Goal: Task Accomplishment & Management: Manage account settings

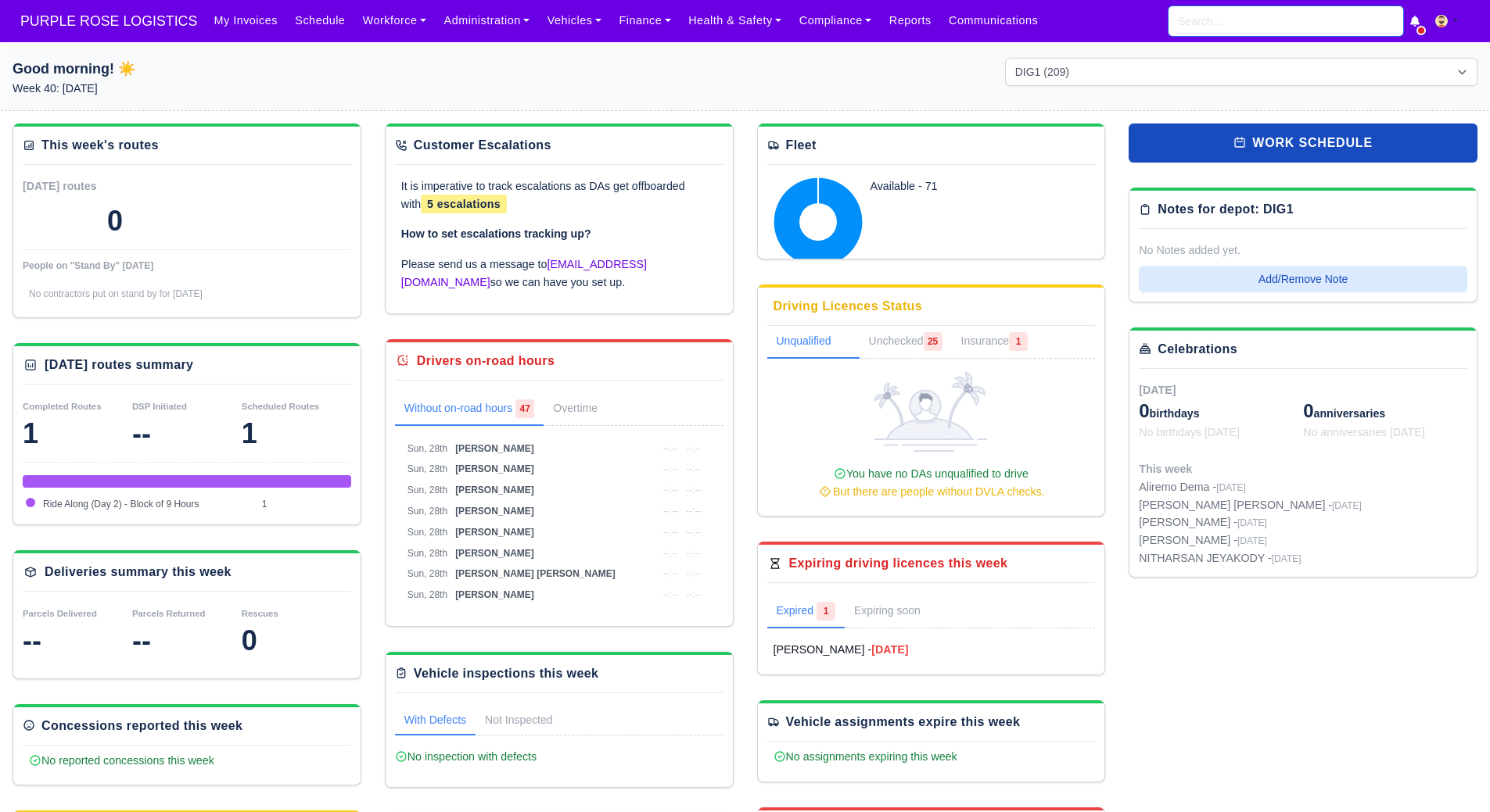
click at [1192, 34] on input "search" at bounding box center [1285, 20] width 235 height 29
click at [1225, 63] on strong "Walkers - Enfield (DIG1) - Amazon Logistics ULEZ (EN3 7PZ)" at bounding box center [1281, 61] width 207 height 24
type input "Darren Panin"
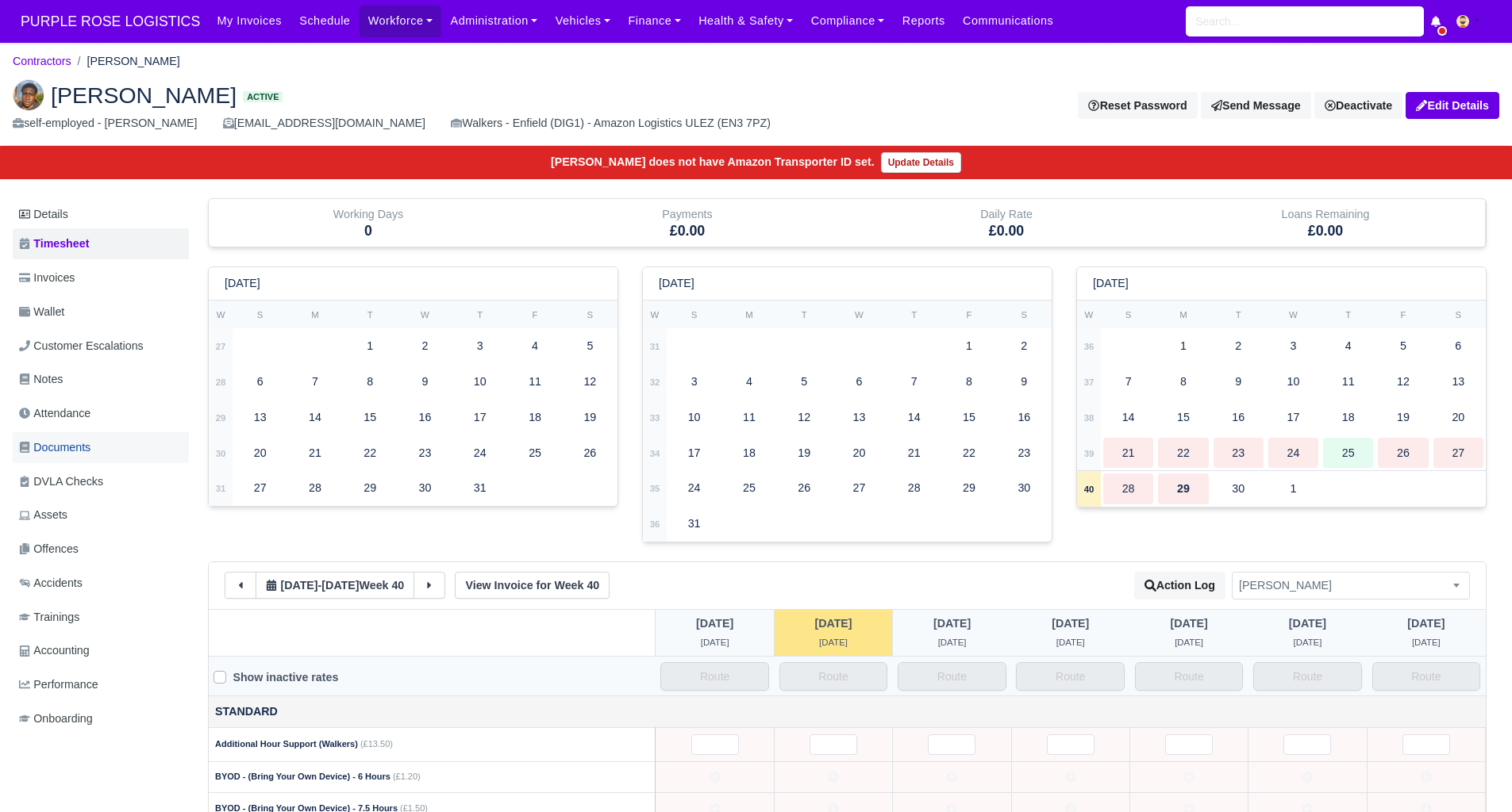
click at [95, 436] on link "Documents" at bounding box center [101, 448] width 176 height 31
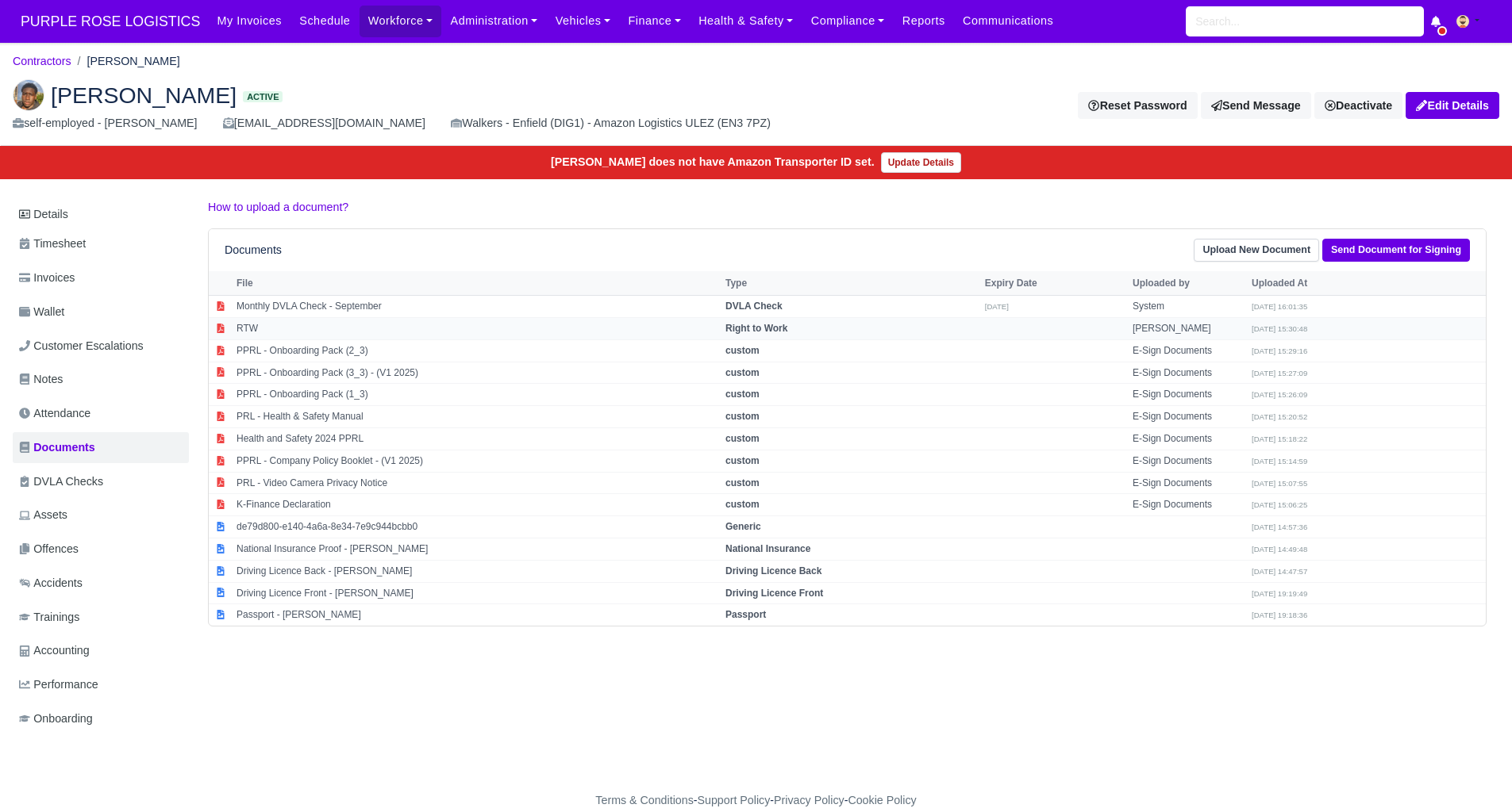
click at [757, 323] on strong "Right to Work" at bounding box center [756, 328] width 62 height 11
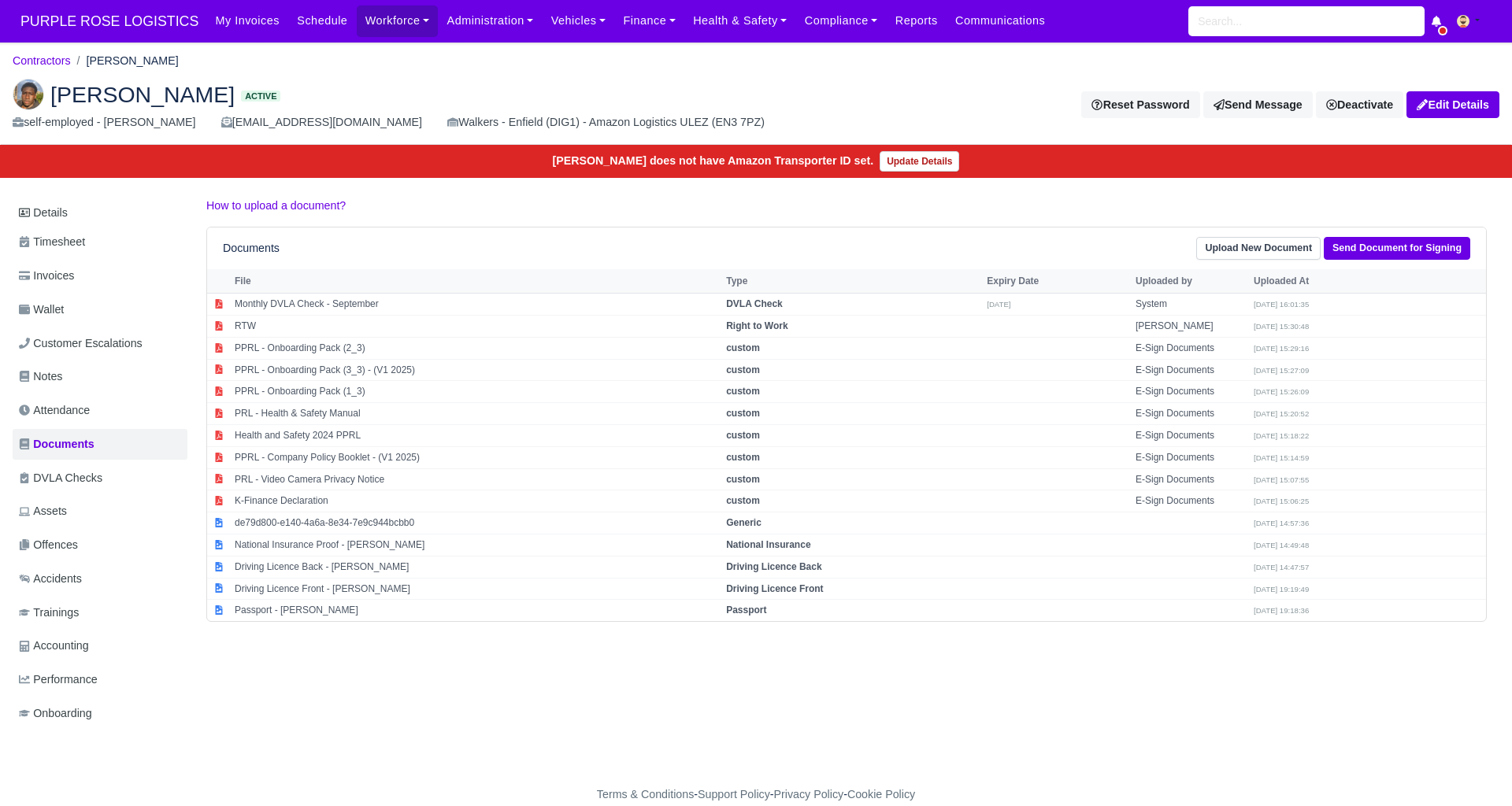
select select "right-to-work"
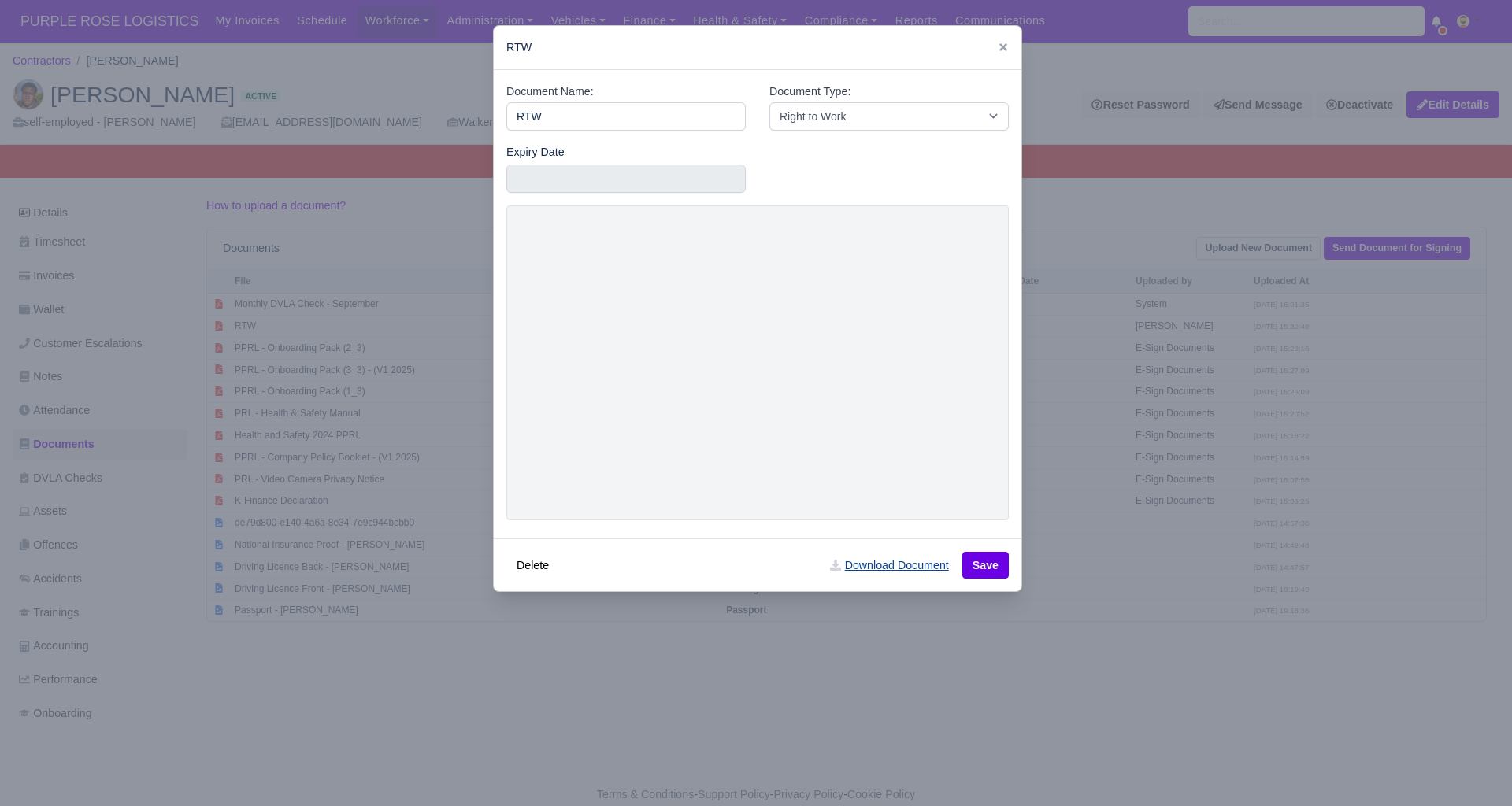
click at [908, 567] on link "Download Document" at bounding box center [889, 566] width 139 height 27
click at [1073, 493] on div at bounding box center [756, 403] width 1512 height 806
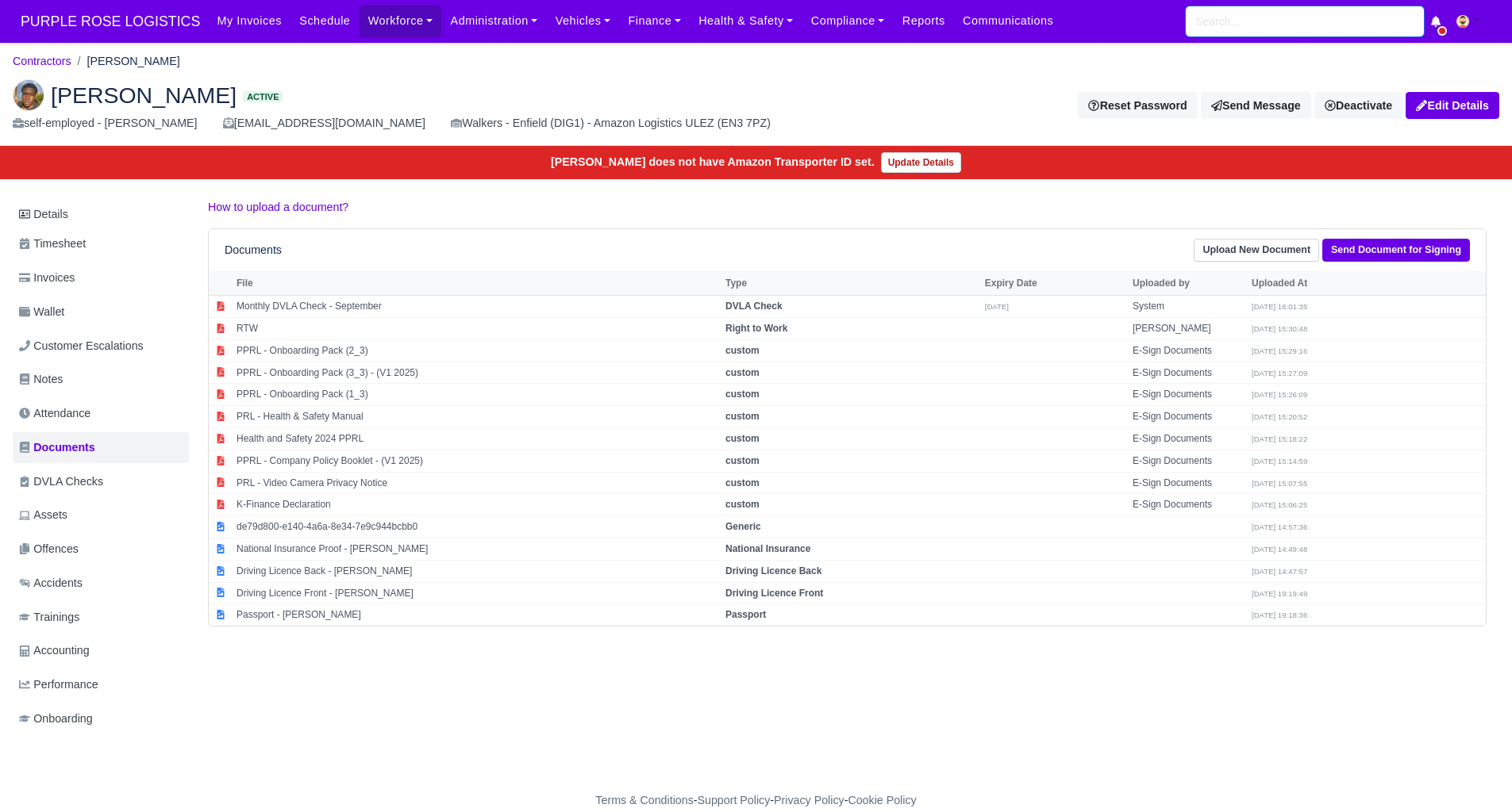
click at [1256, 28] on input "search" at bounding box center [1304, 20] width 238 height 30
drag, startPoint x: 1214, startPoint y: 22, endPoint x: 1245, endPoint y: 28, distance: 31.6
click at [1214, 23] on input "spnecer" at bounding box center [1304, 20] width 238 height 30
click at [1214, 22] on input "specer" at bounding box center [1304, 20] width 238 height 30
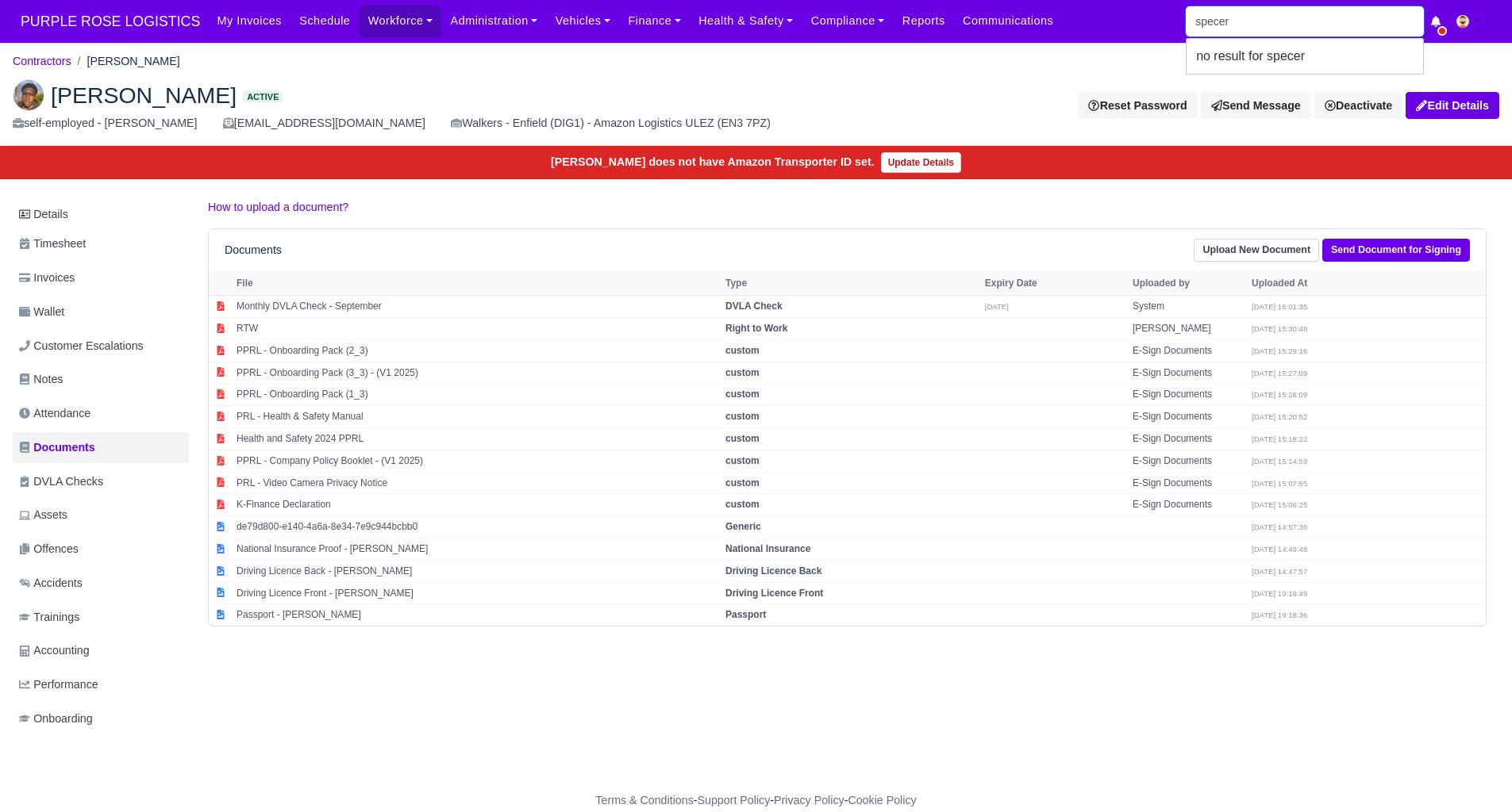
type input "spencer"
type input "spencer Ogua"
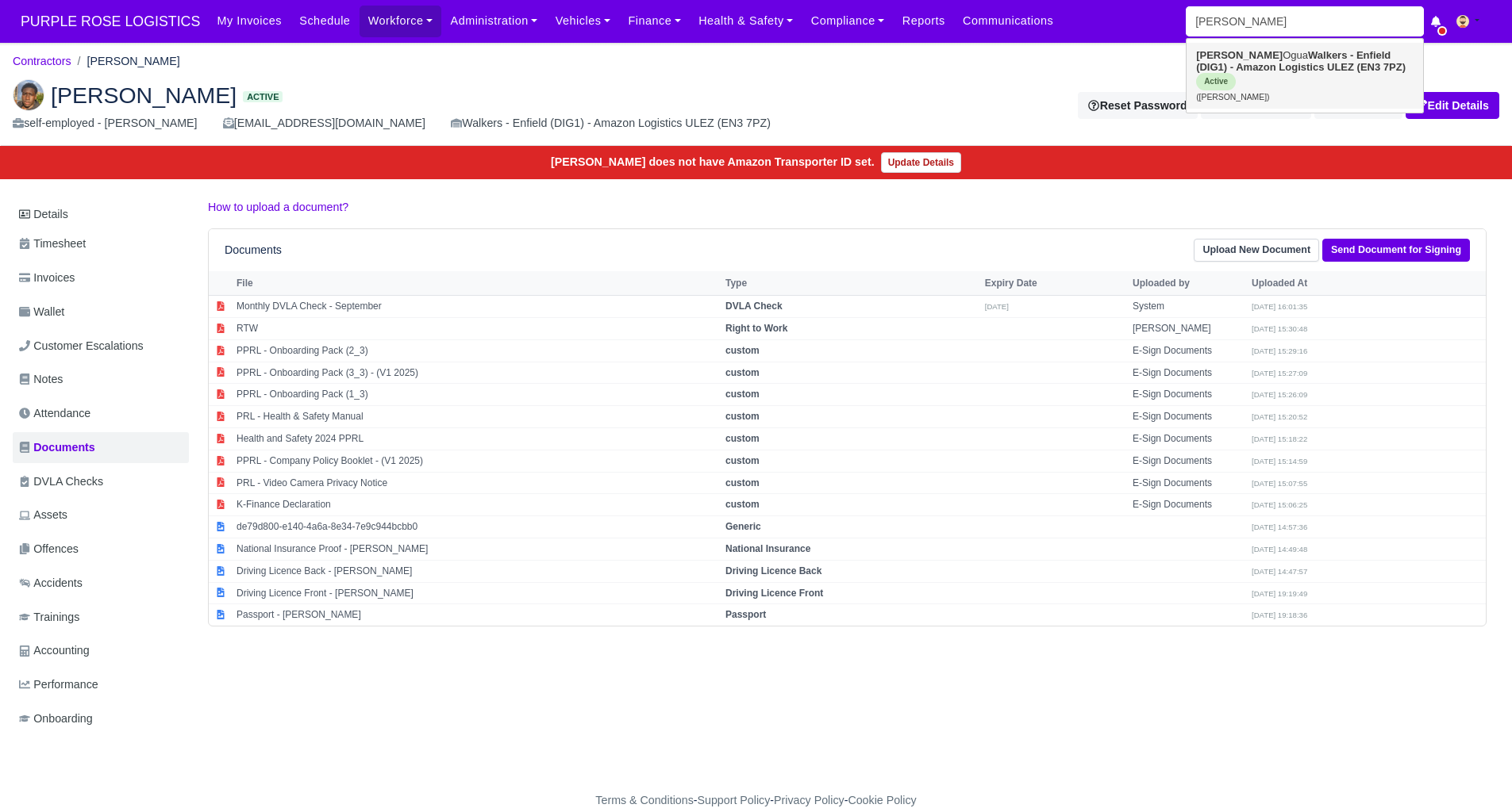
click at [1265, 72] on strong "Walkers - Enfield (DIG1) - Amazon Logistics ULEZ (EN3 7PZ)" at bounding box center [1300, 61] width 210 height 24
type input "Spencer Ogua"
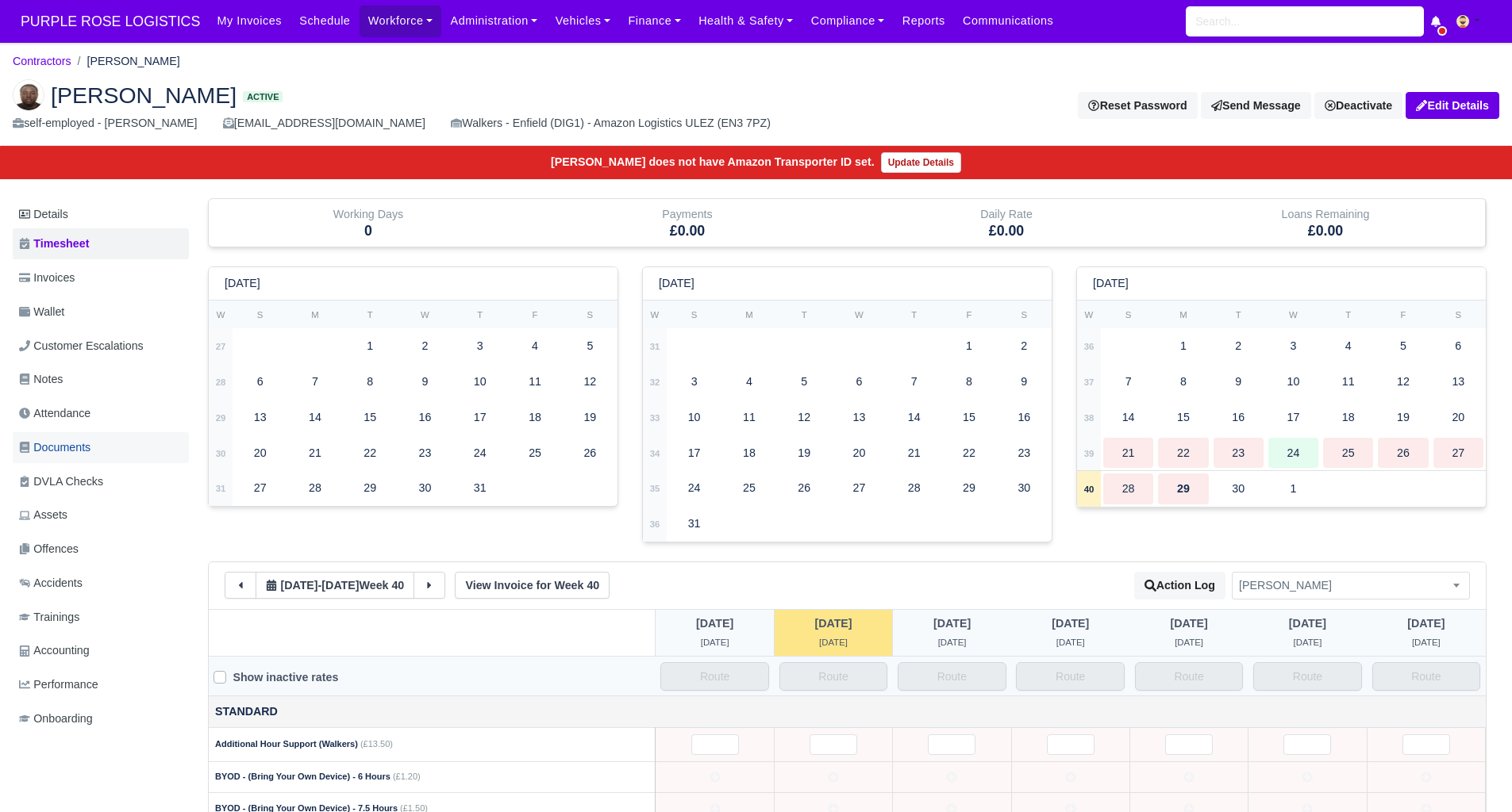
click at [111, 452] on link "Documents" at bounding box center [101, 448] width 176 height 31
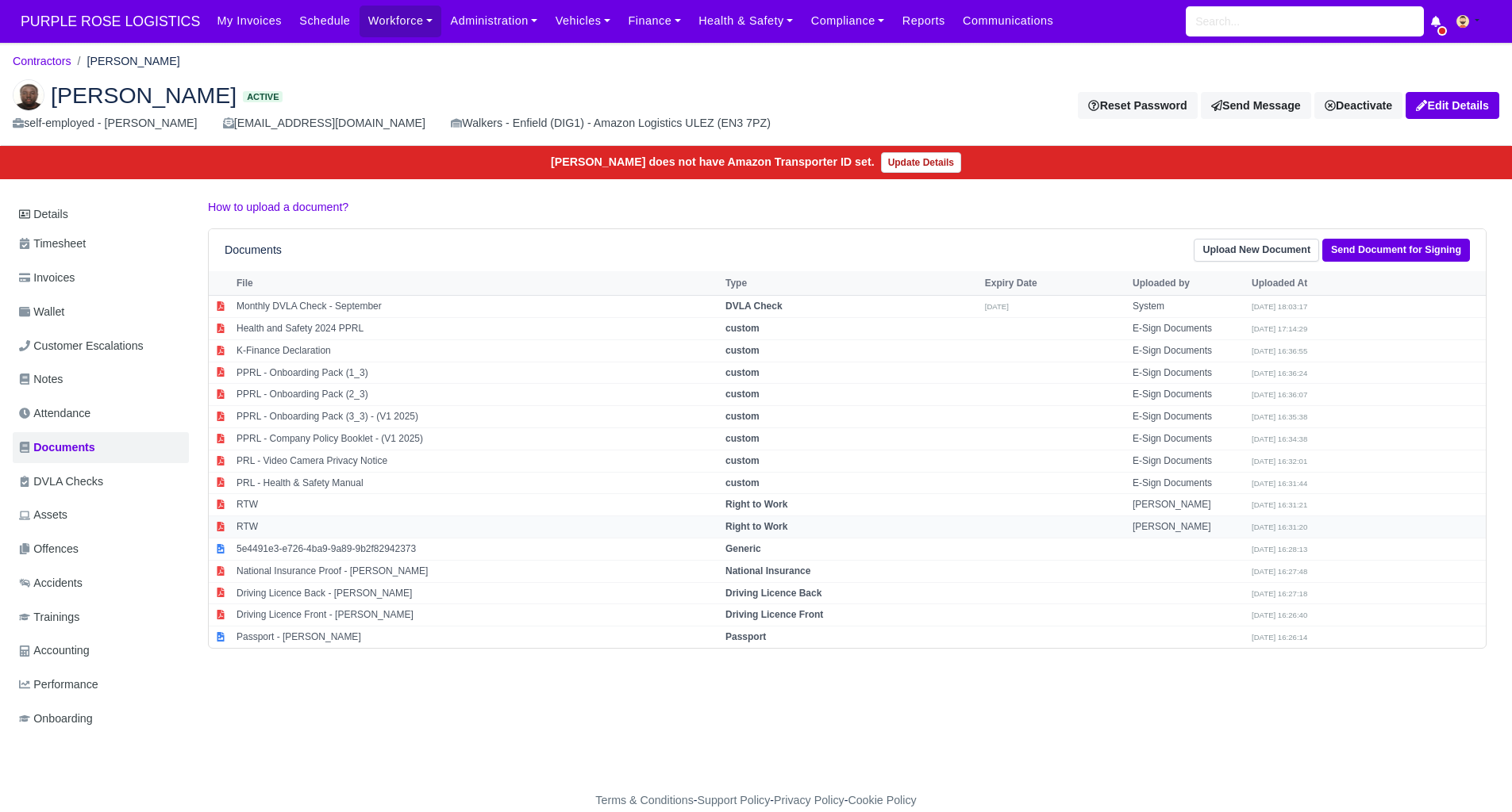
click at [783, 523] on td "Right to Work" at bounding box center [851, 527] width 259 height 22
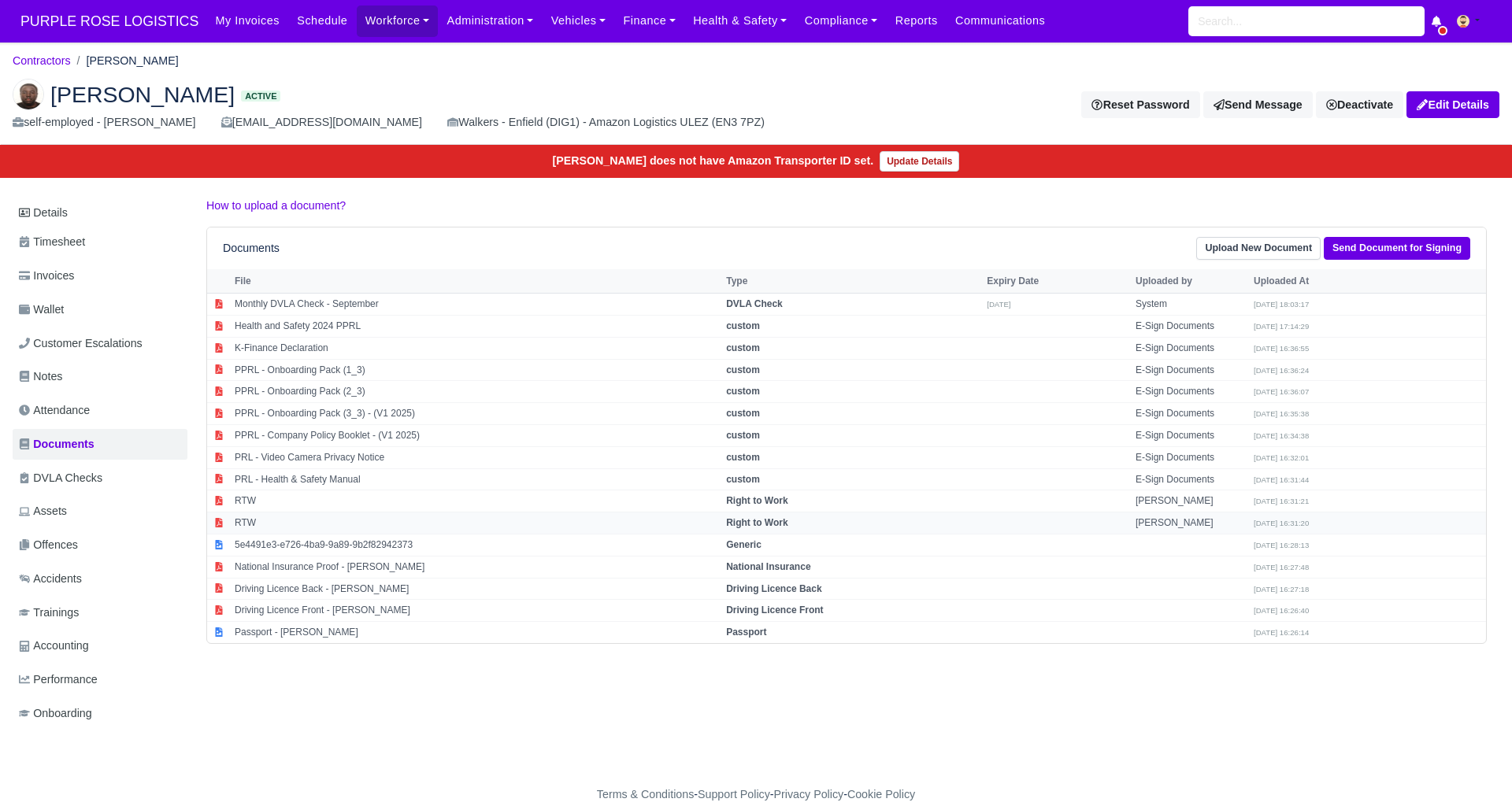
select select "right-to-work"
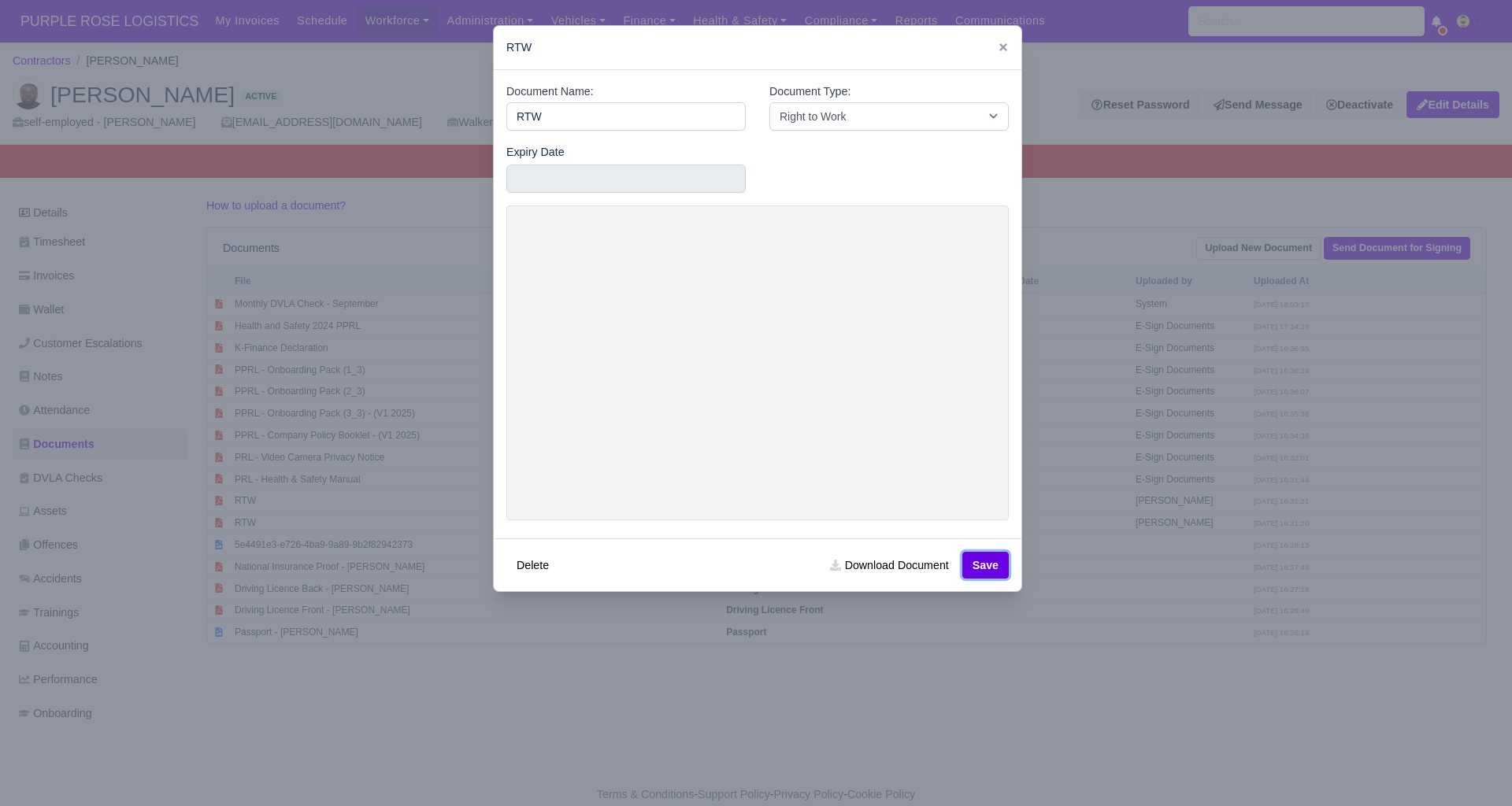
click at [979, 566] on button "Save" at bounding box center [985, 566] width 47 height 27
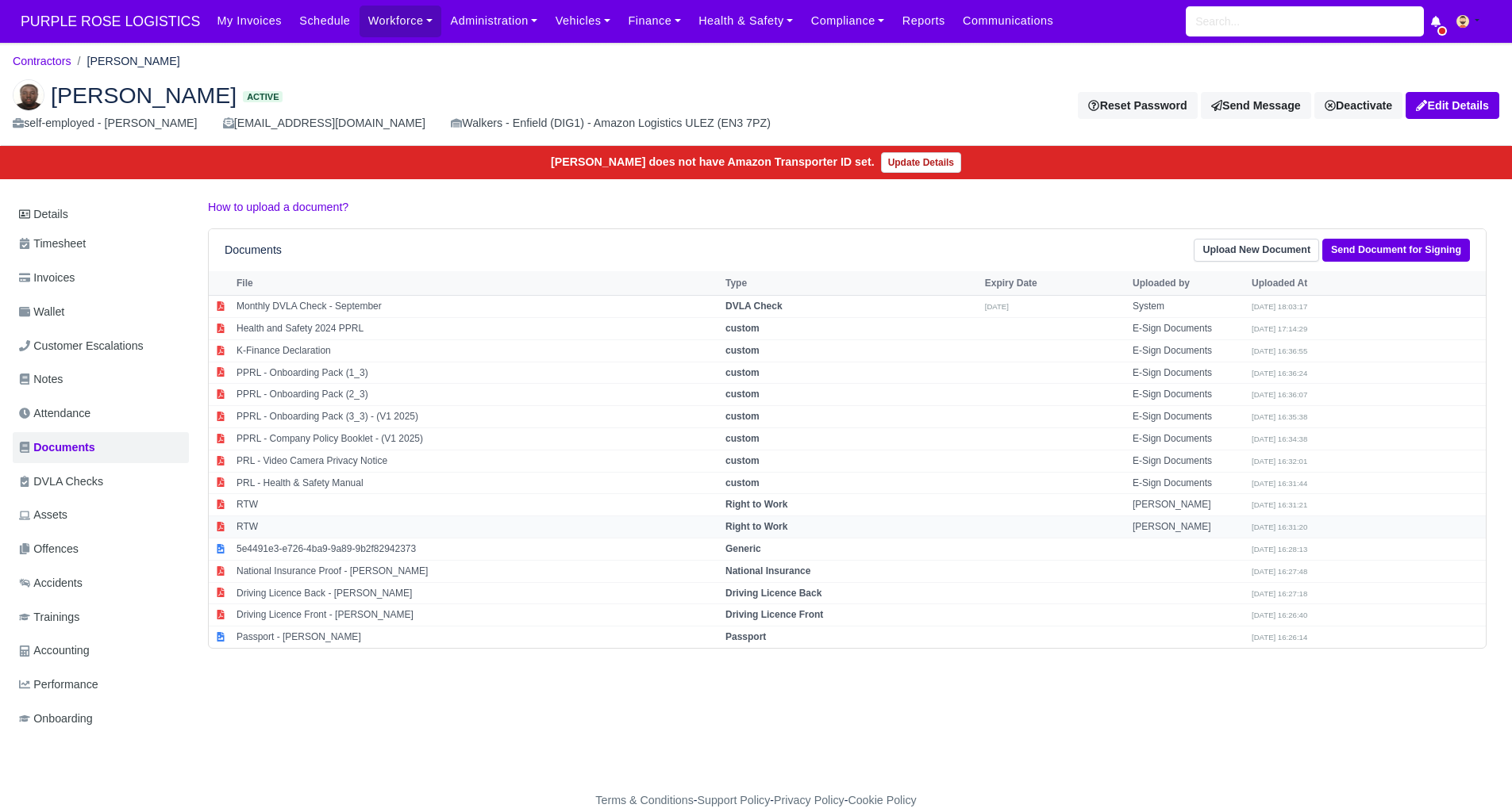
drag, startPoint x: 750, startPoint y: 525, endPoint x: 788, endPoint y: 528, distance: 38.1
click at [750, 524] on strong "Right to Work" at bounding box center [756, 526] width 62 height 11
select select "right-to-work"
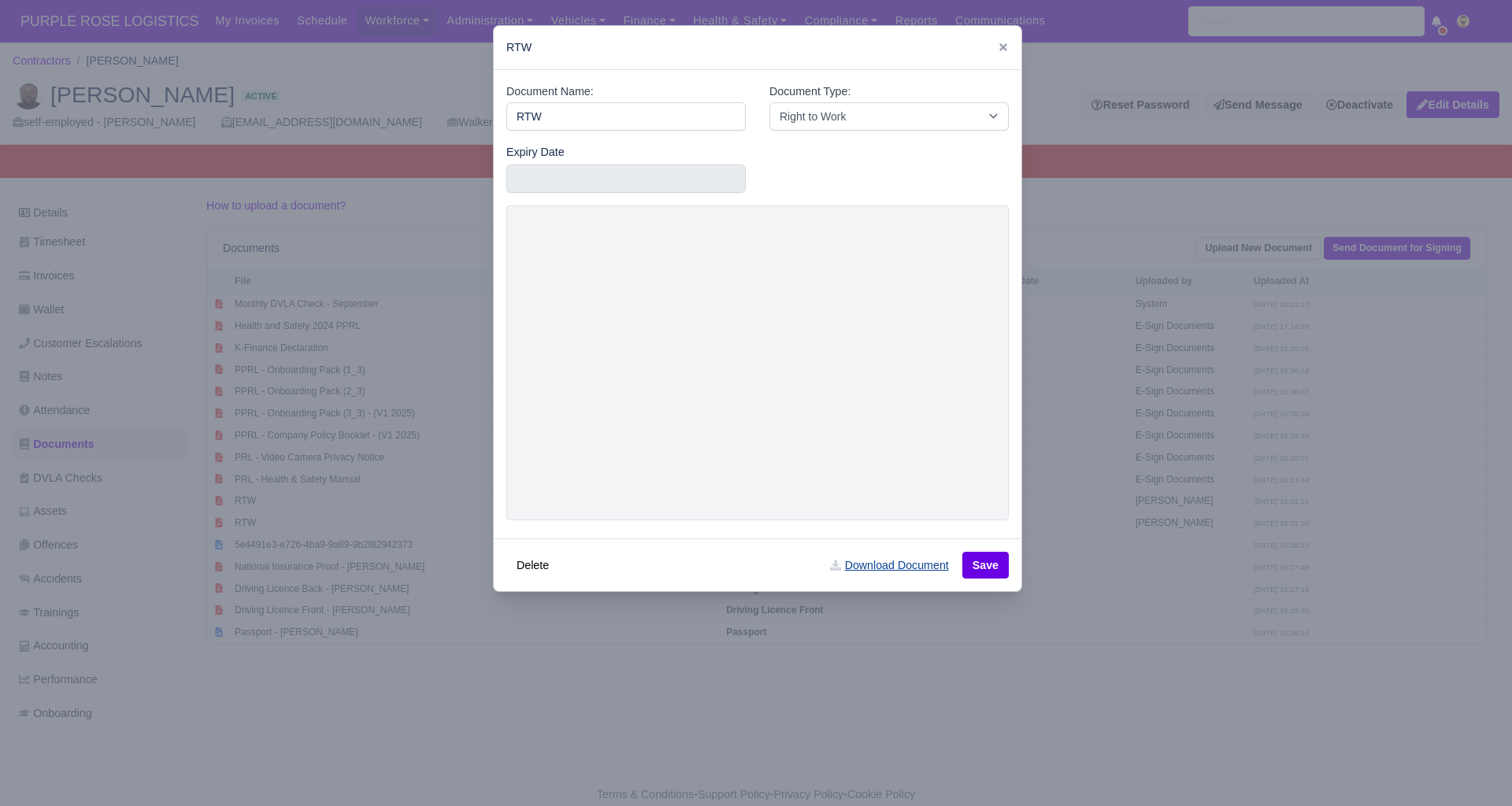
click at [911, 568] on link "Download Document" at bounding box center [889, 566] width 139 height 27
click at [1219, 286] on div at bounding box center [756, 403] width 1512 height 806
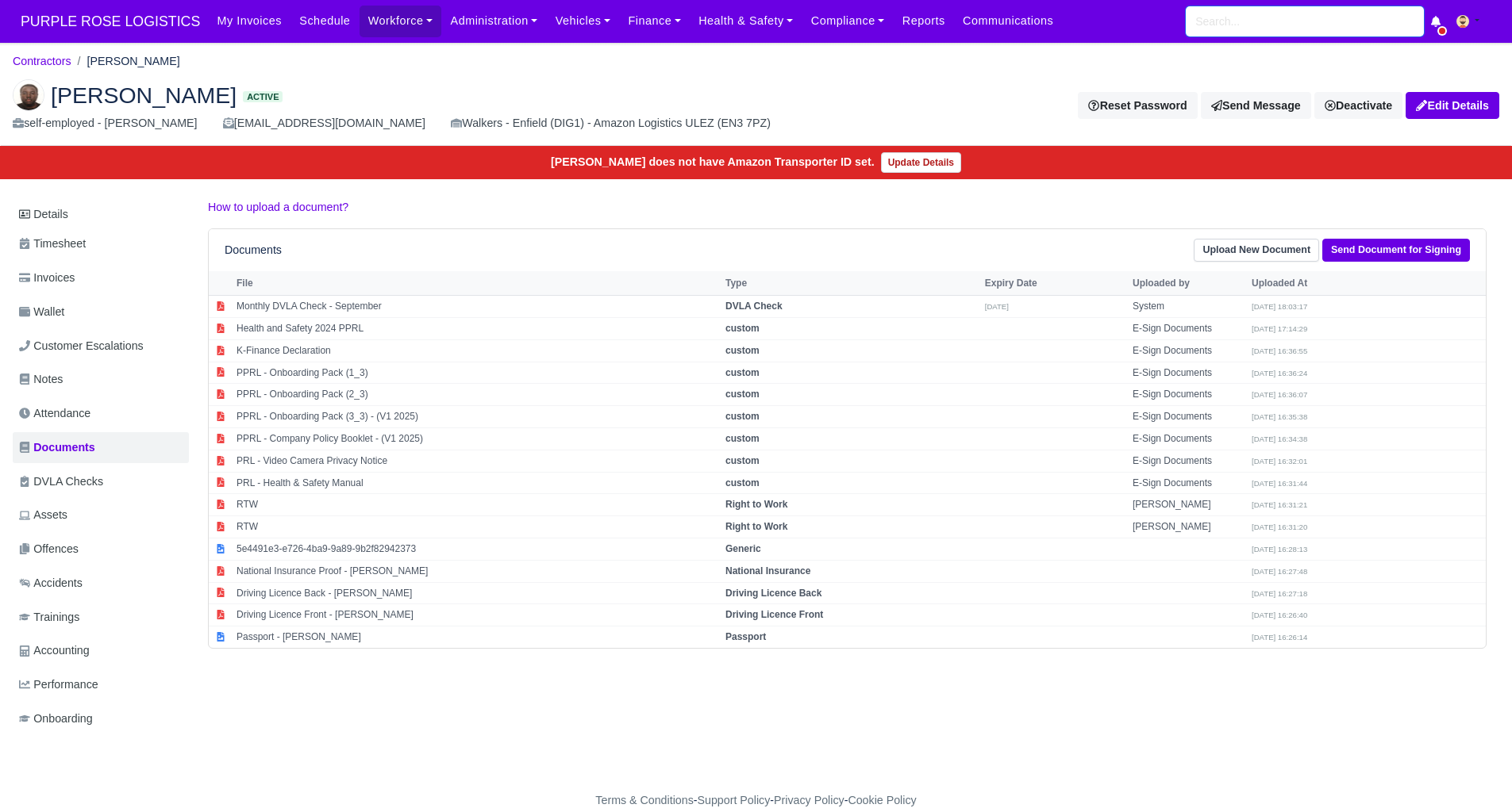
click at [1233, 26] on input "search" at bounding box center [1304, 20] width 238 height 30
type input "kyle"
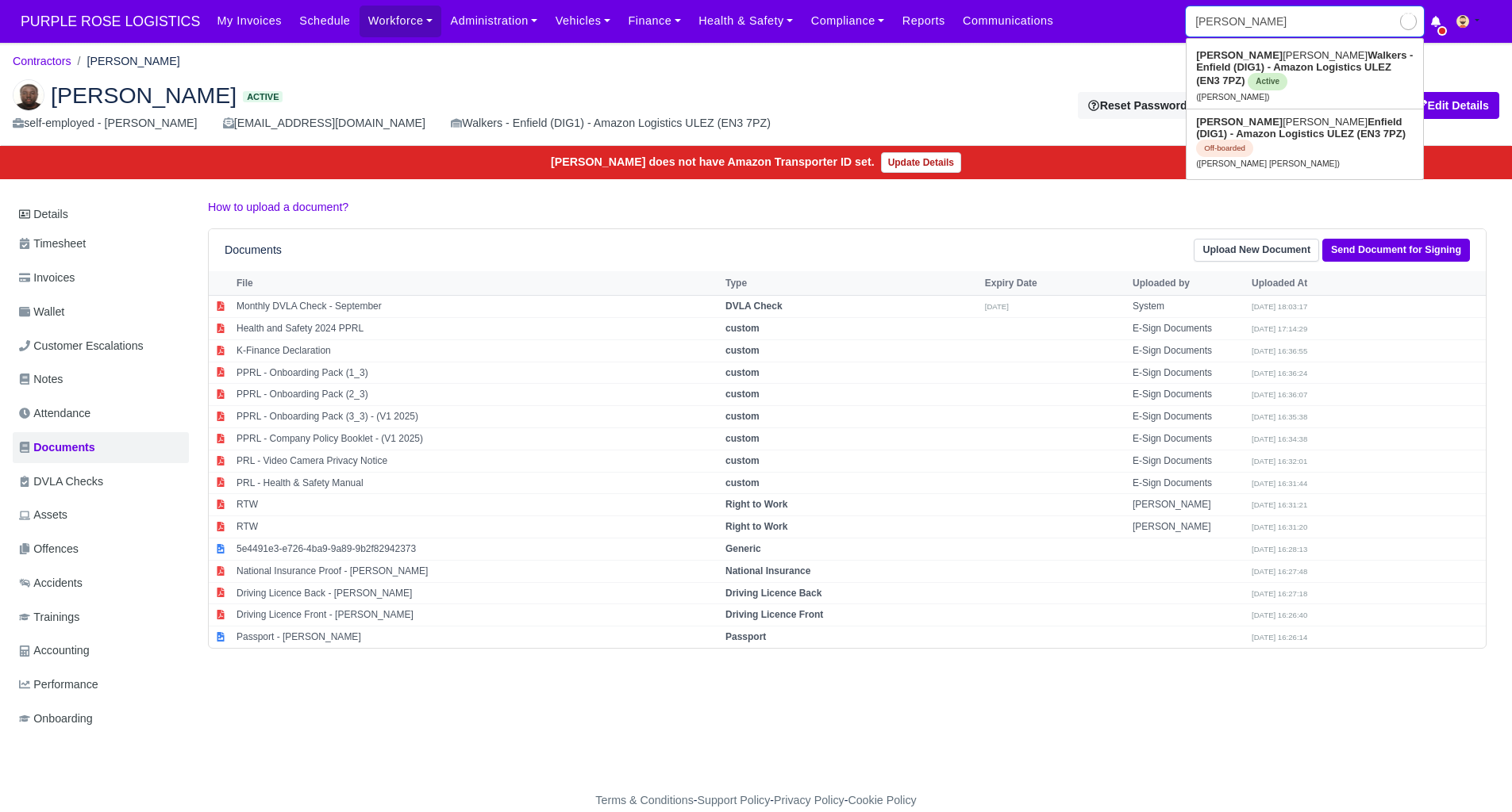
type input "kyle Osborne"
click at [1304, 67] on strong "Walkers - Enfield (DIG1) - Amazon Logistics ULEZ (EN3 7PZ)" at bounding box center [1304, 68] width 217 height 38
type input "[PERSON_NAME]"
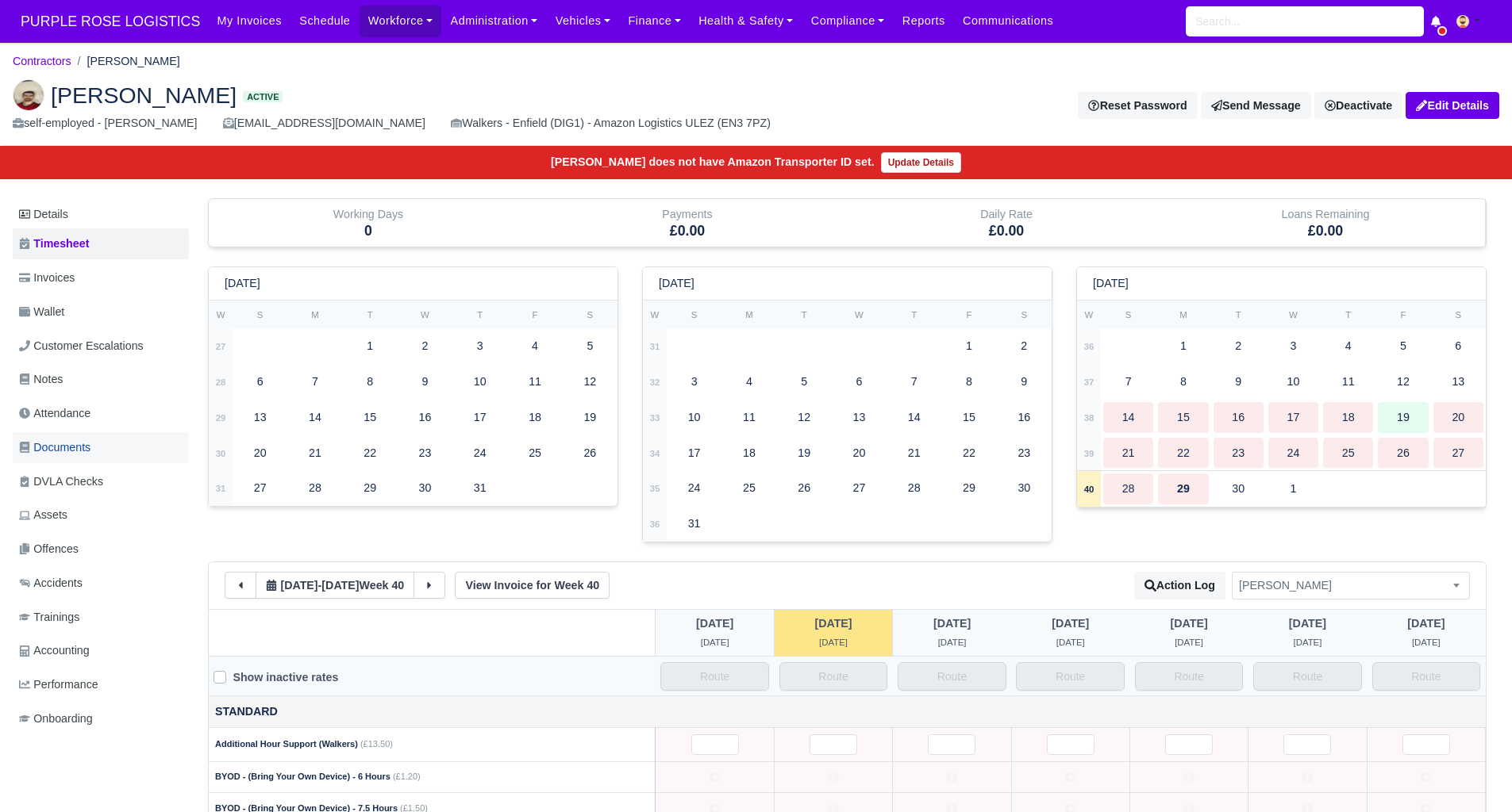
click at [47, 450] on span "Documents" at bounding box center [55, 447] width 72 height 18
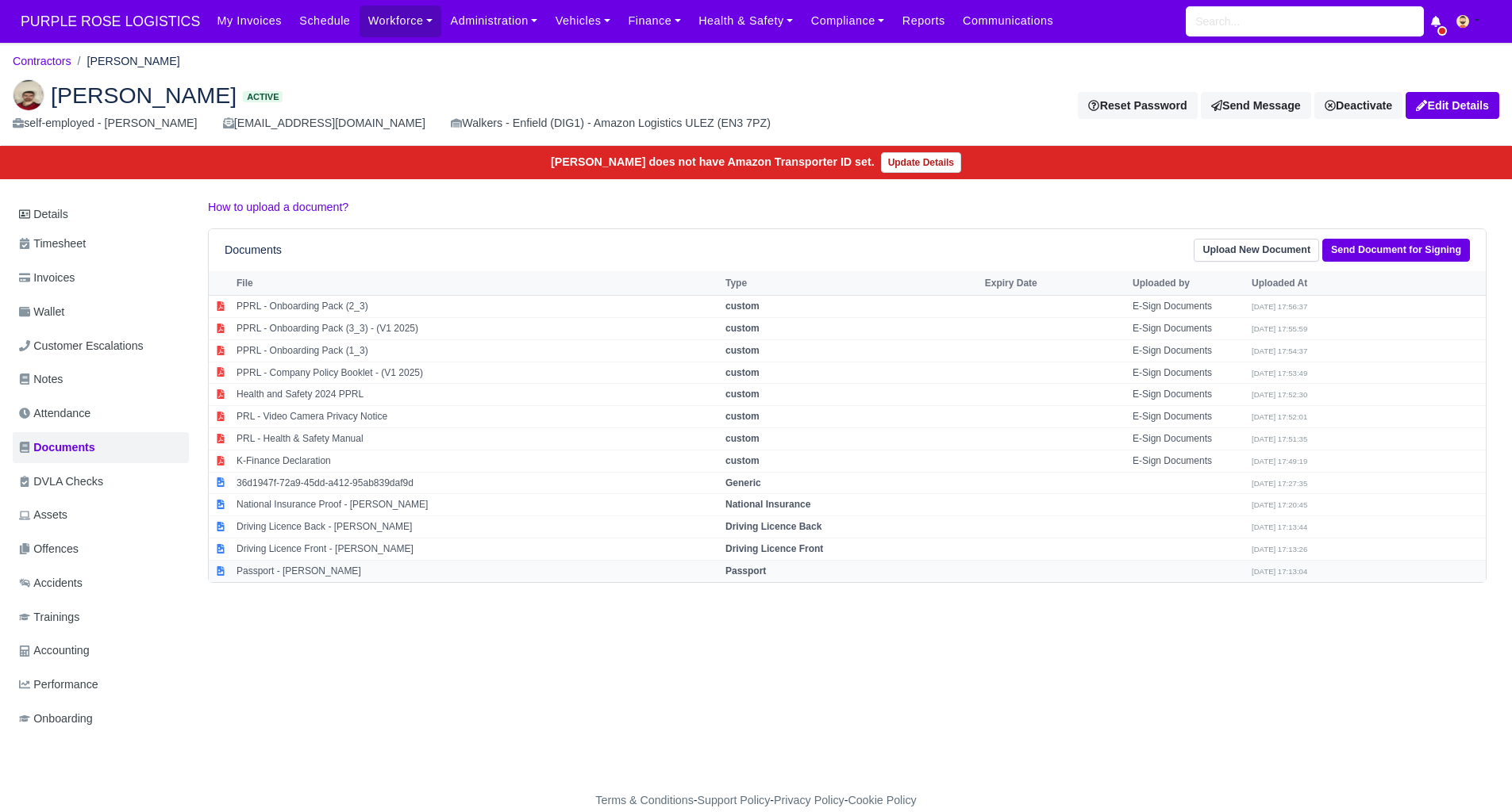
click at [750, 561] on td "Passport" at bounding box center [851, 571] width 259 height 21
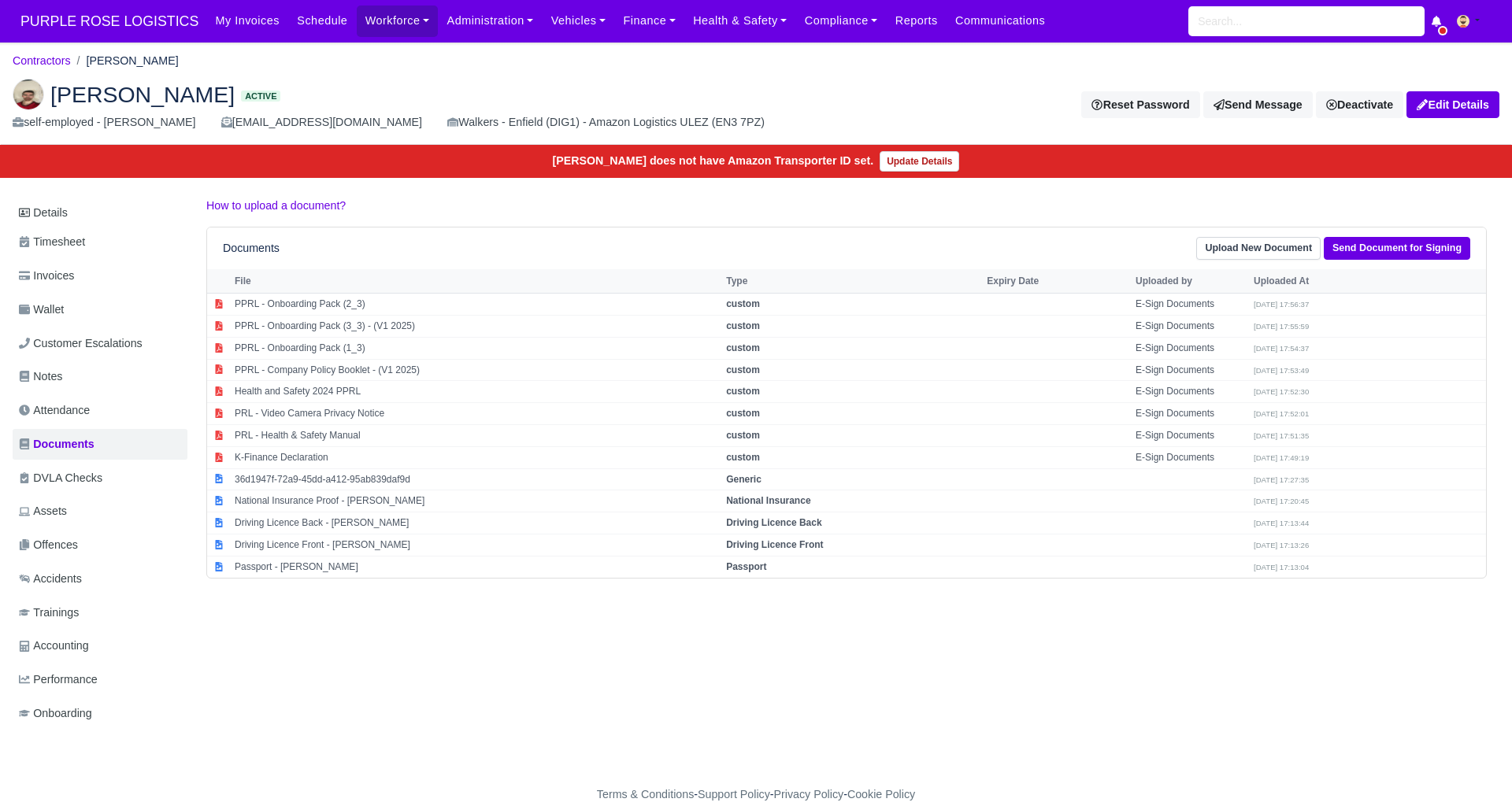
select select "passport"
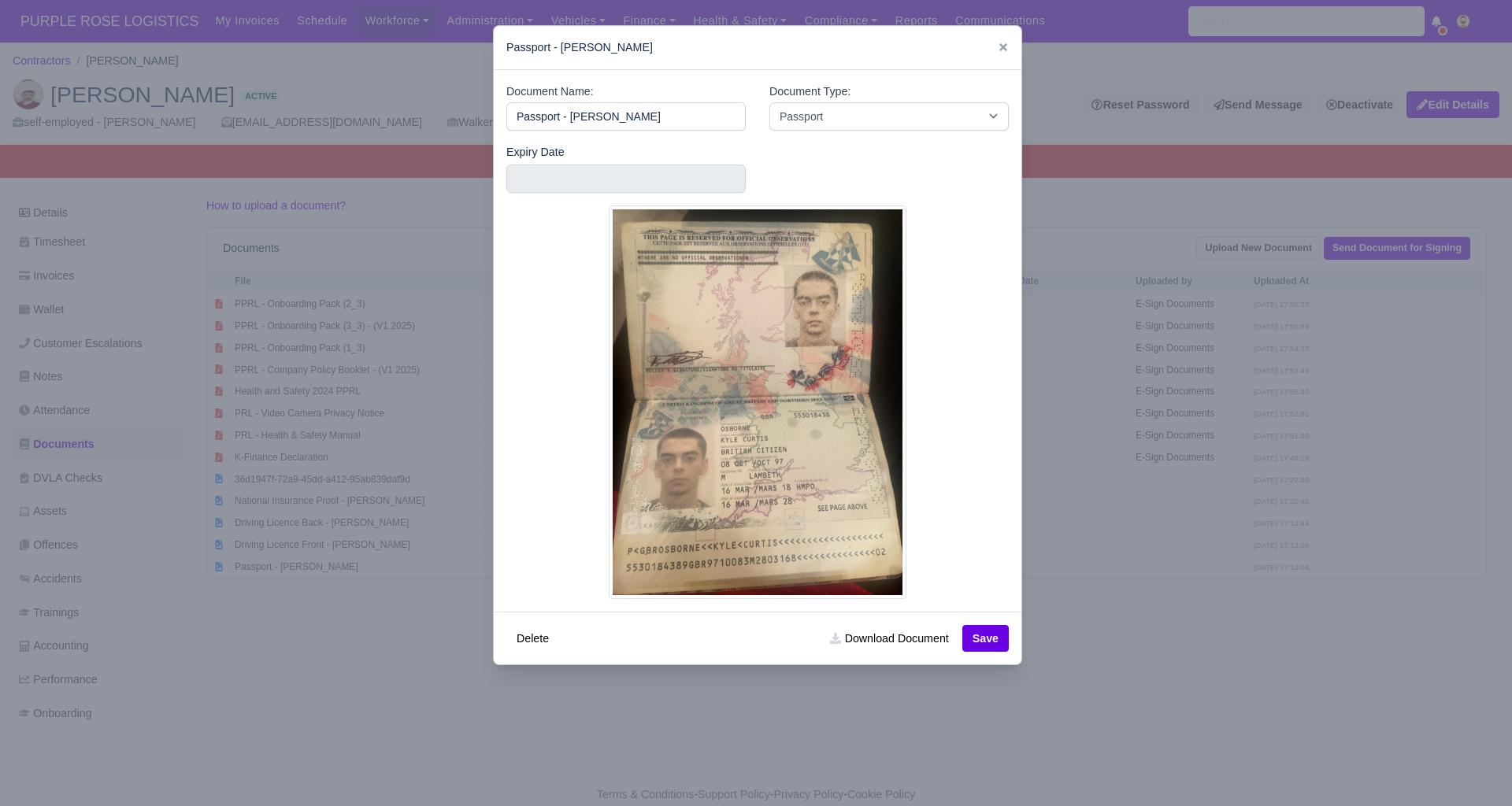
click at [1173, 378] on div at bounding box center [756, 403] width 1512 height 806
